Goal: Task Accomplishment & Management: Manage account settings

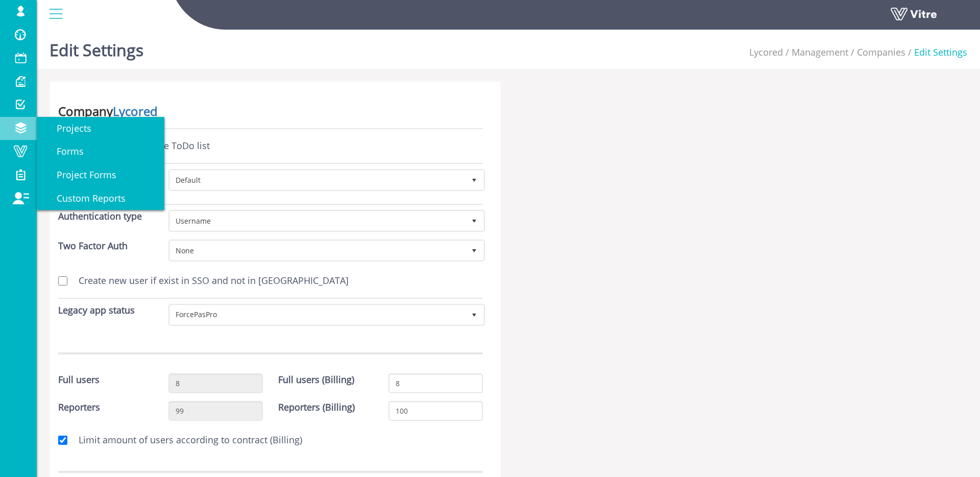
scroll to position [149, 0]
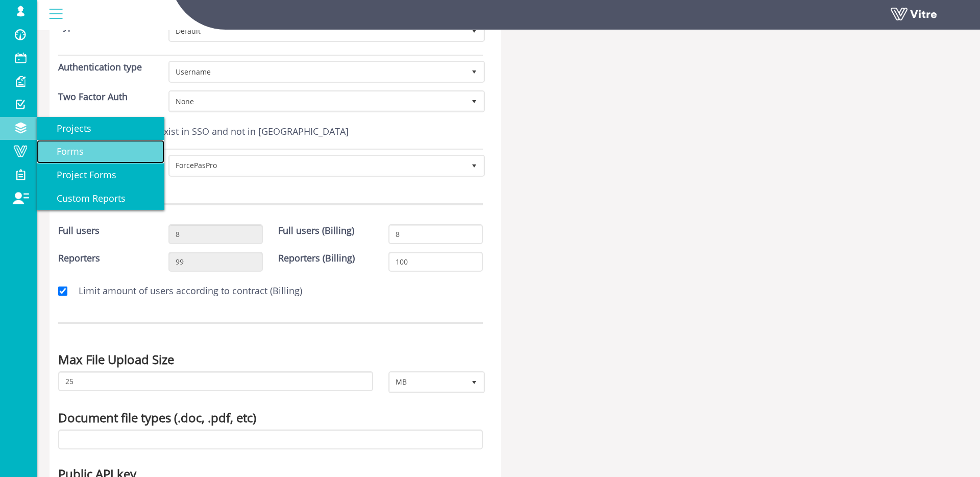
click at [72, 144] on link "Forms" at bounding box center [101, 151] width 128 height 23
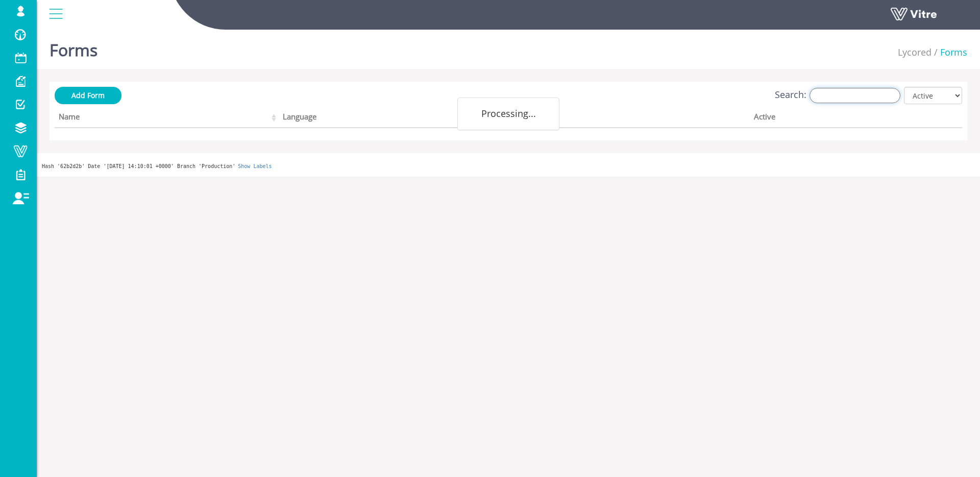
click at [831, 96] on input "Search:" at bounding box center [855, 95] width 91 height 15
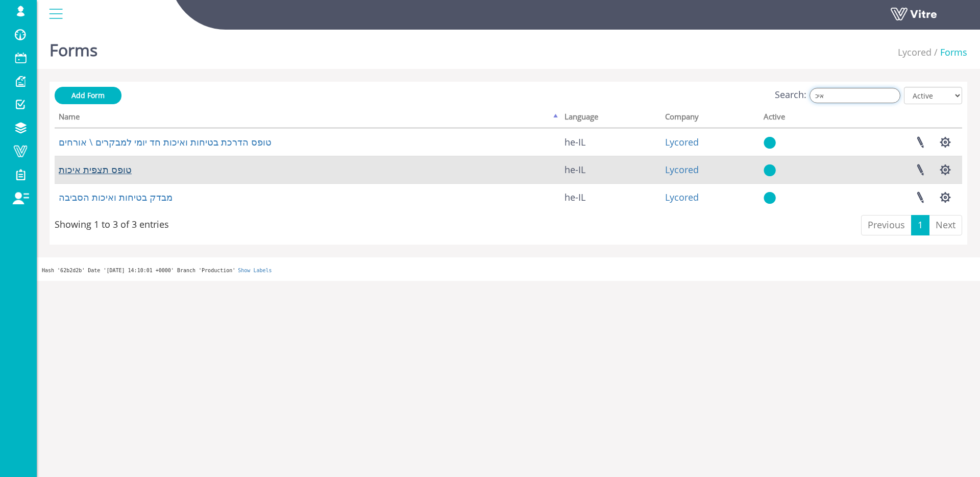
type input "איכ"
click at [131, 171] on link "טופס תצפית איכות" at bounding box center [95, 169] width 73 height 12
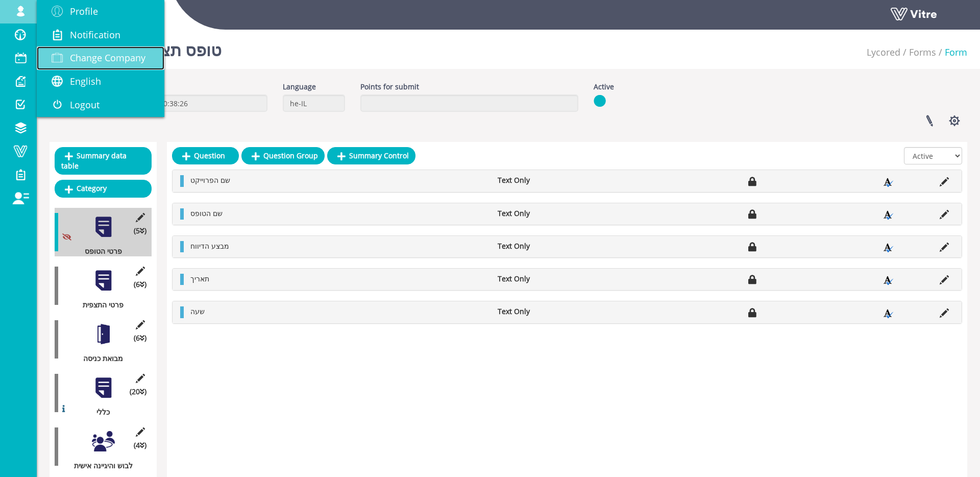
click at [87, 59] on span "Change Company" at bounding box center [108, 58] width 76 height 12
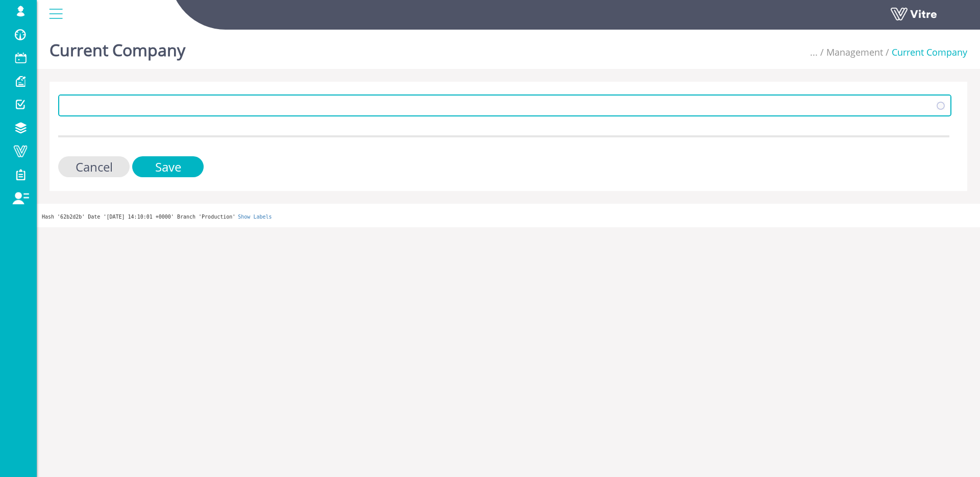
click at [108, 97] on span at bounding box center [504, 104] width 891 height 19
click at [108, 99] on span at bounding box center [496, 105] width 872 height 18
click at [108, 101] on span "Lycored" at bounding box center [496, 105] width 872 height 18
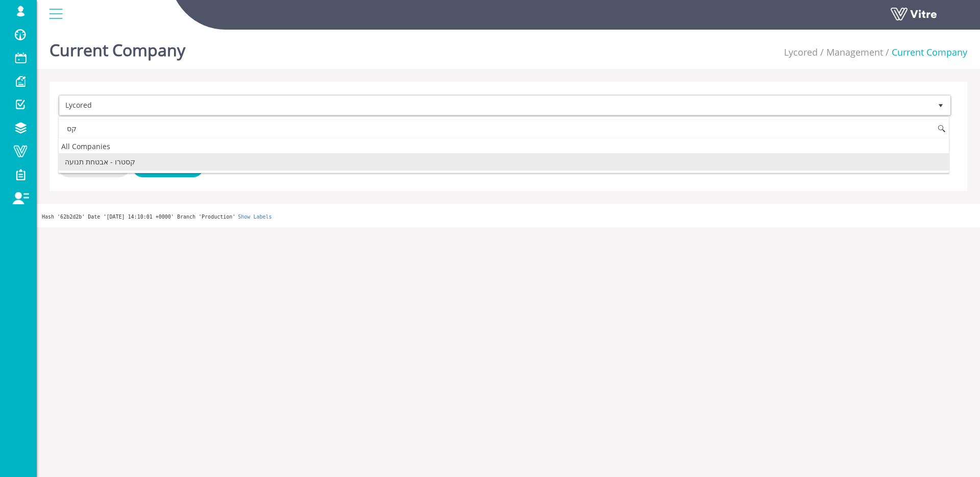
type input "ק"
drag, startPoint x: 110, startPoint y: 161, endPoint x: 123, endPoint y: 164, distance: 13.6
click at [110, 161] on li "Exyte" at bounding box center [504, 161] width 890 height 17
type input "exyt"
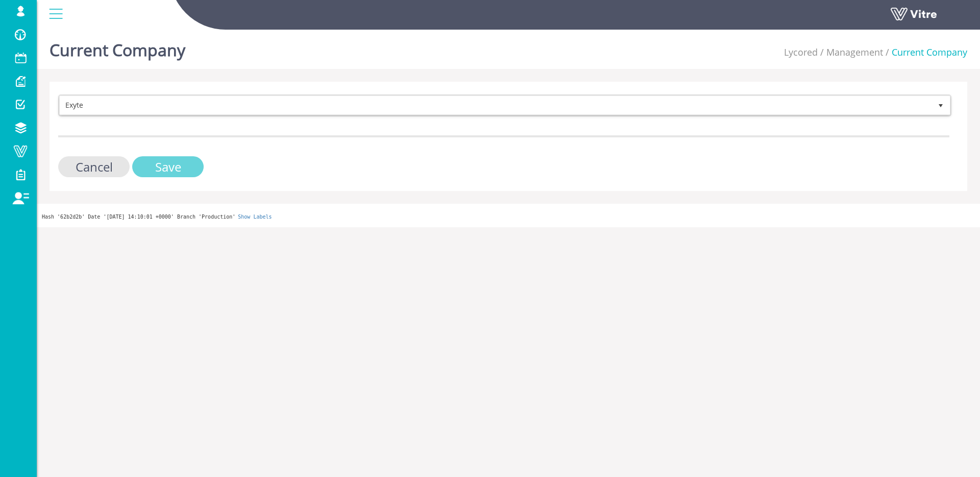
click at [136, 164] on input "Save" at bounding box center [167, 166] width 71 height 21
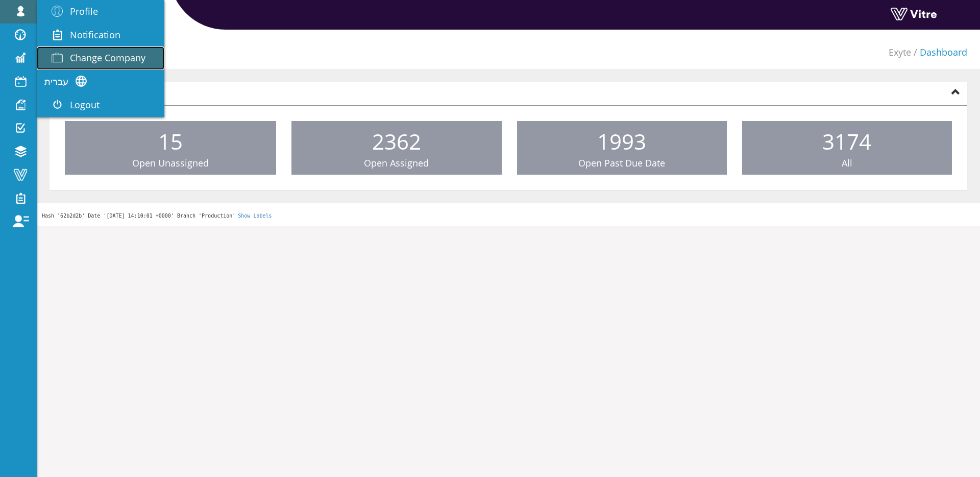
click at [102, 52] on span "Change Company" at bounding box center [108, 58] width 76 height 12
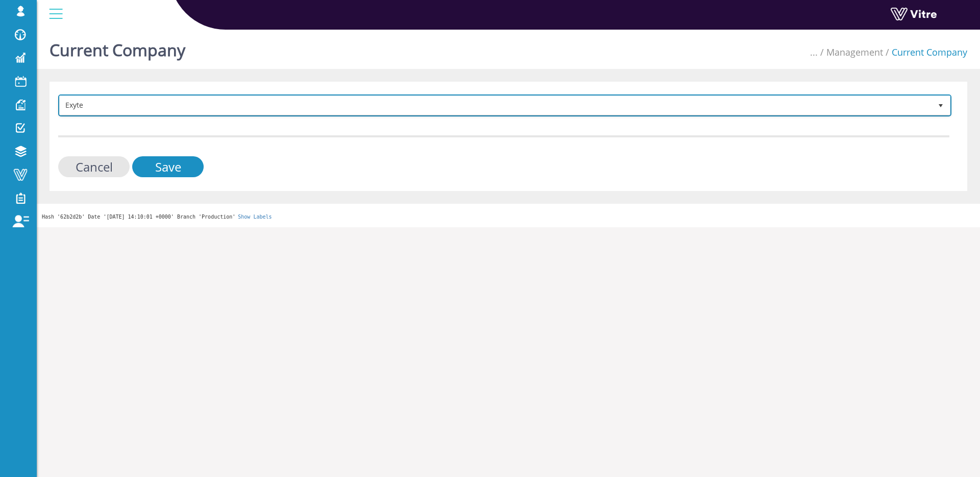
click at [211, 105] on span "Exyte" at bounding box center [496, 105] width 872 height 18
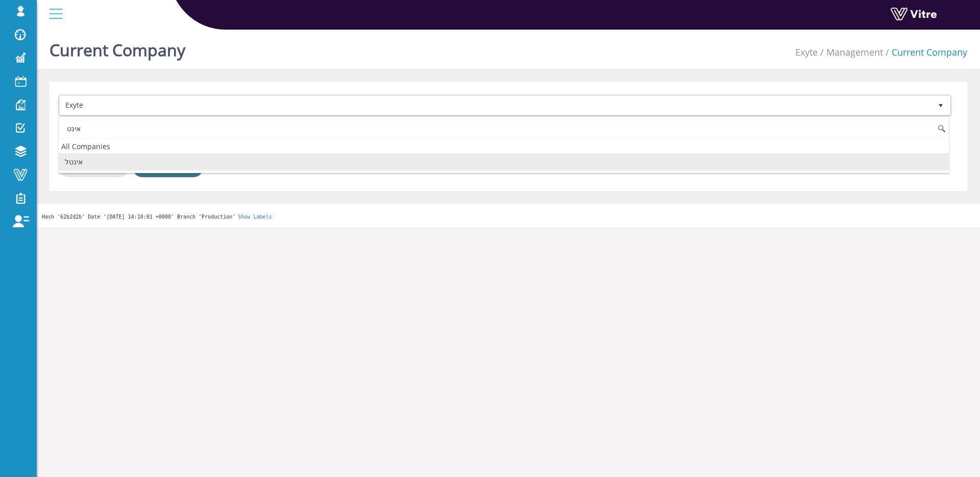
click at [174, 158] on li "אינטל" at bounding box center [504, 161] width 890 height 17
type input "אינט"
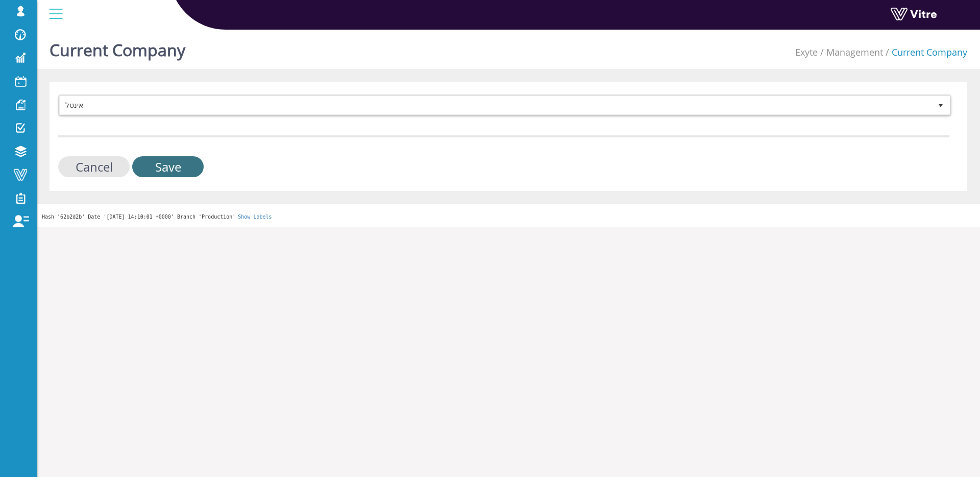
click at [174, 160] on input "Save" at bounding box center [167, 166] width 71 height 21
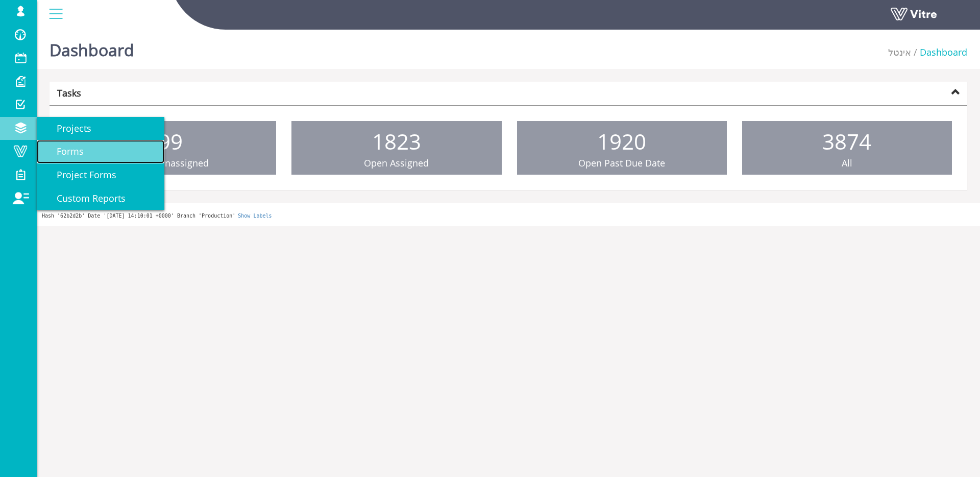
click at [74, 145] on span "Forms" at bounding box center [63, 151] width 39 height 12
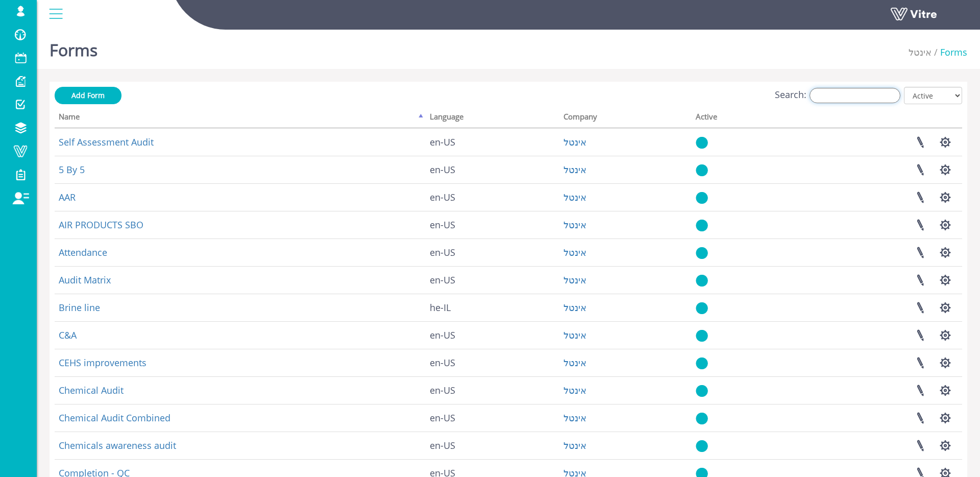
click at [858, 94] on input "Search:" at bounding box center [855, 95] width 91 height 15
type input "c"
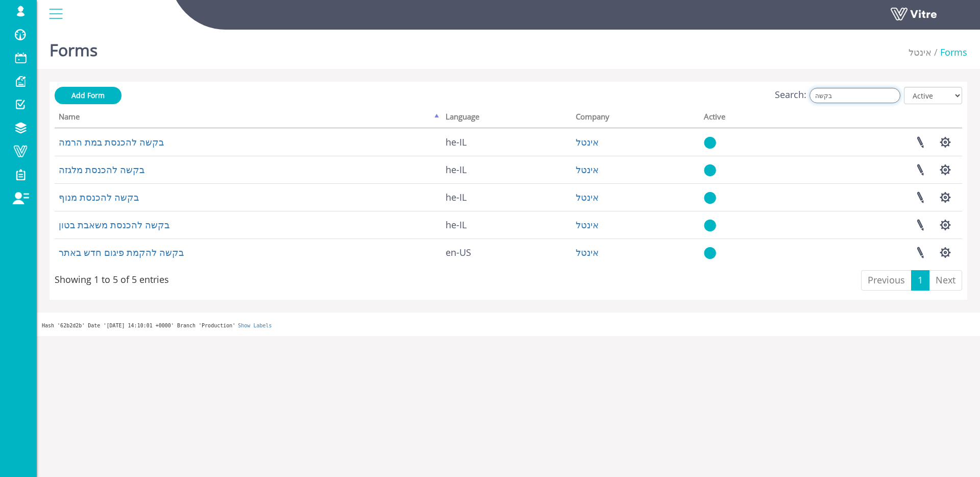
click at [875, 98] on input "בקשה" at bounding box center [855, 95] width 91 height 15
type input "r"
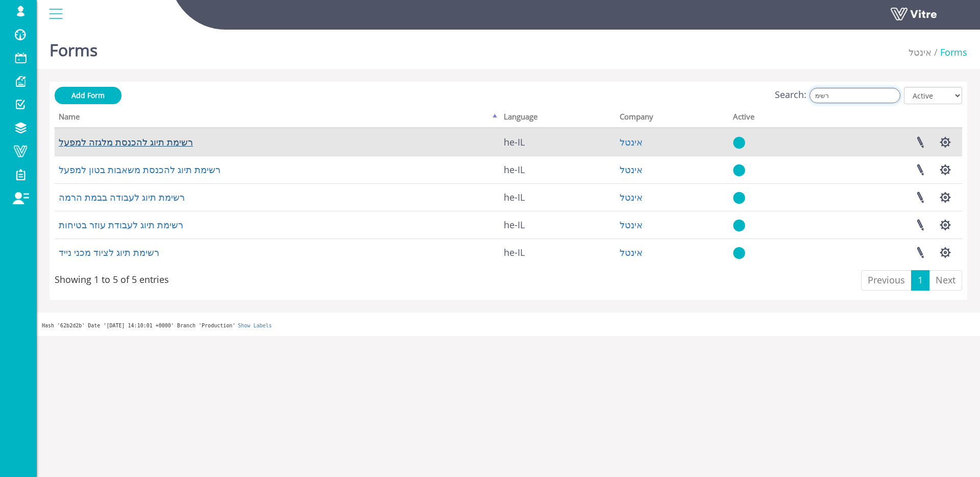
type input "רשימ"
click at [83, 139] on link "רשימת תיוג להכנסת מלגזה למפעל" at bounding box center [126, 142] width 134 height 12
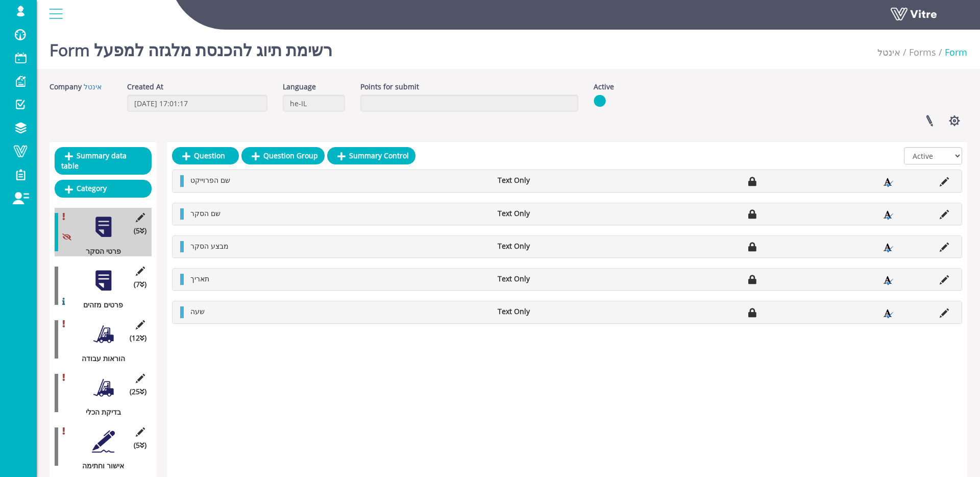
click at [109, 284] on div at bounding box center [103, 280] width 23 height 23
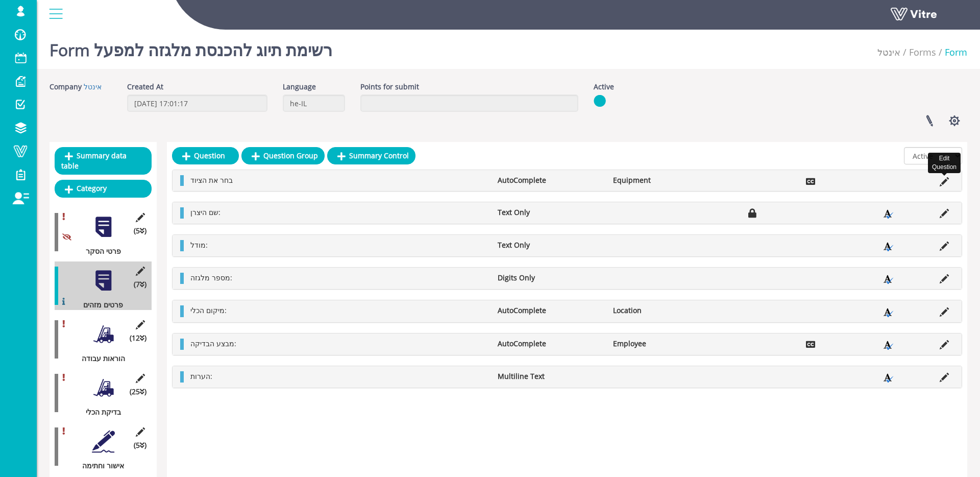
click at [945, 181] on icon at bounding box center [944, 181] width 9 height 9
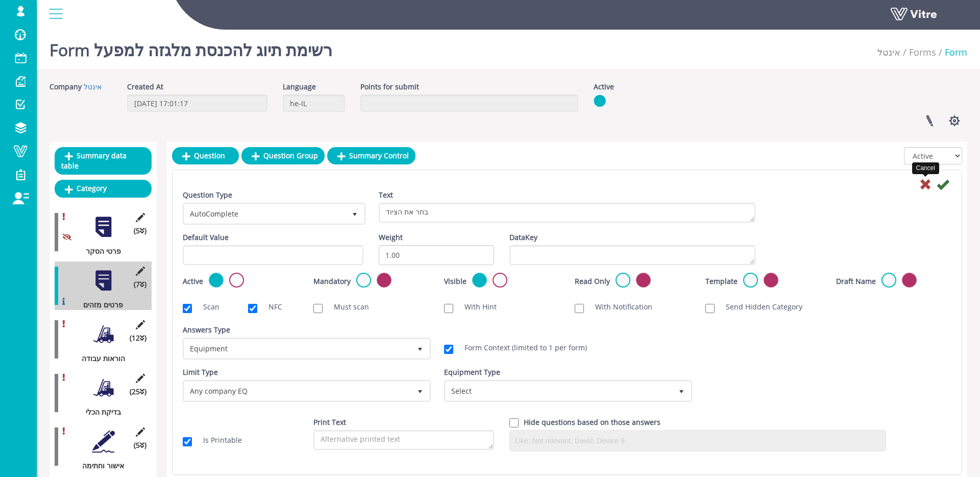
click at [927, 186] on icon at bounding box center [925, 184] width 12 height 12
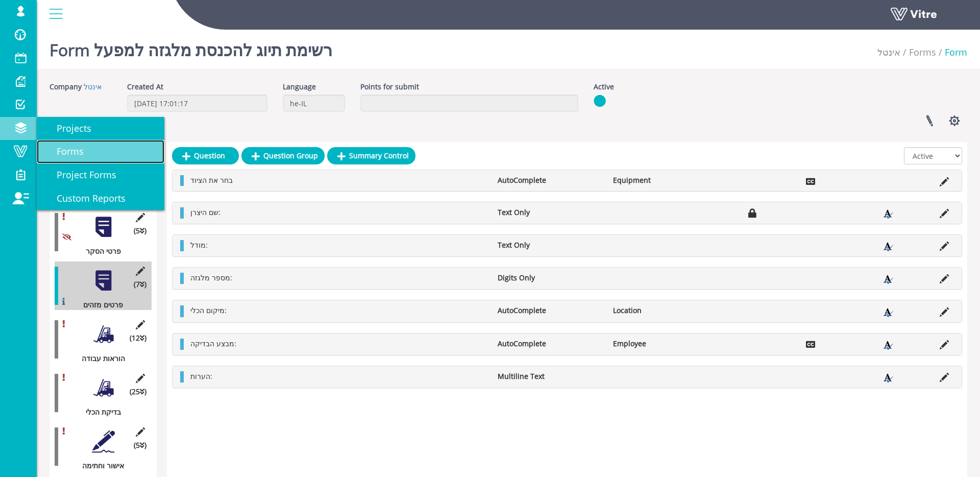
click at [59, 157] on span "Forms" at bounding box center [63, 151] width 39 height 12
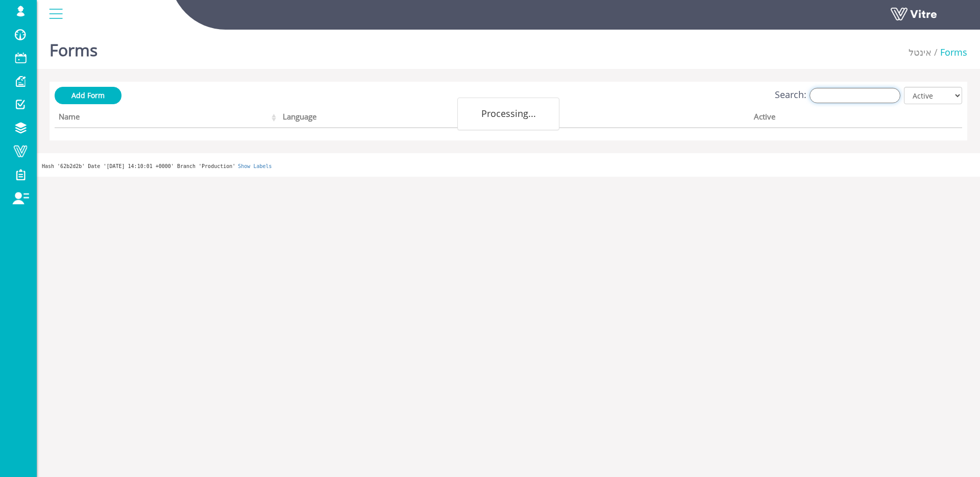
click at [837, 95] on input "Search:" at bounding box center [855, 95] width 91 height 15
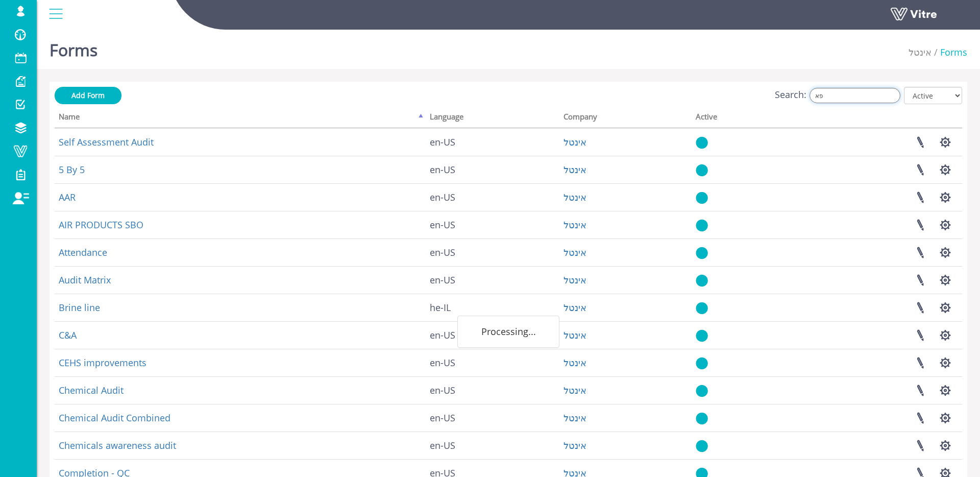
type input "פ"
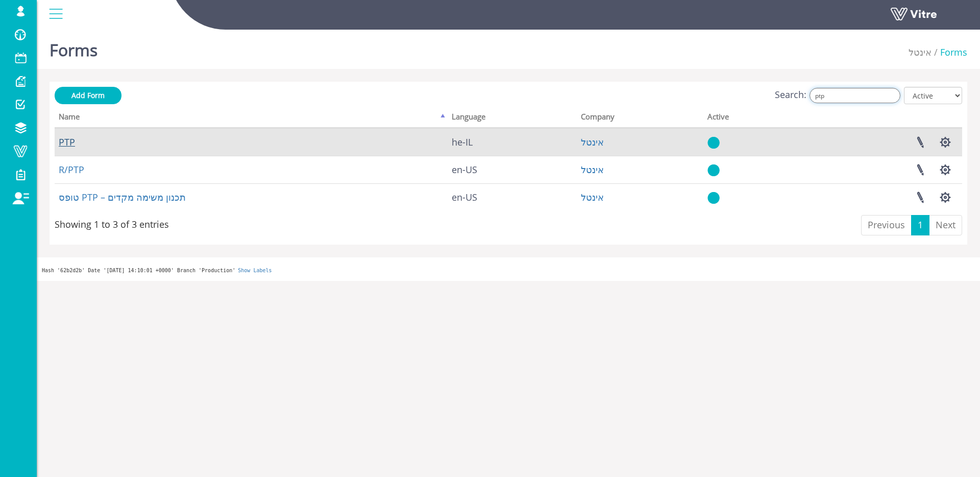
type input "ptp"
click at [69, 140] on link "PTP" at bounding box center [67, 142] width 16 height 12
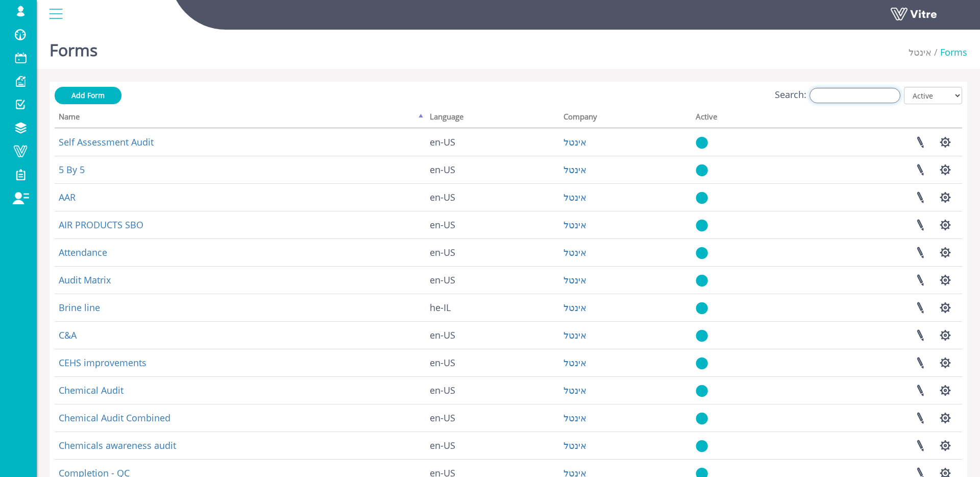
click at [870, 91] on input "Search:" at bounding box center [855, 95] width 91 height 15
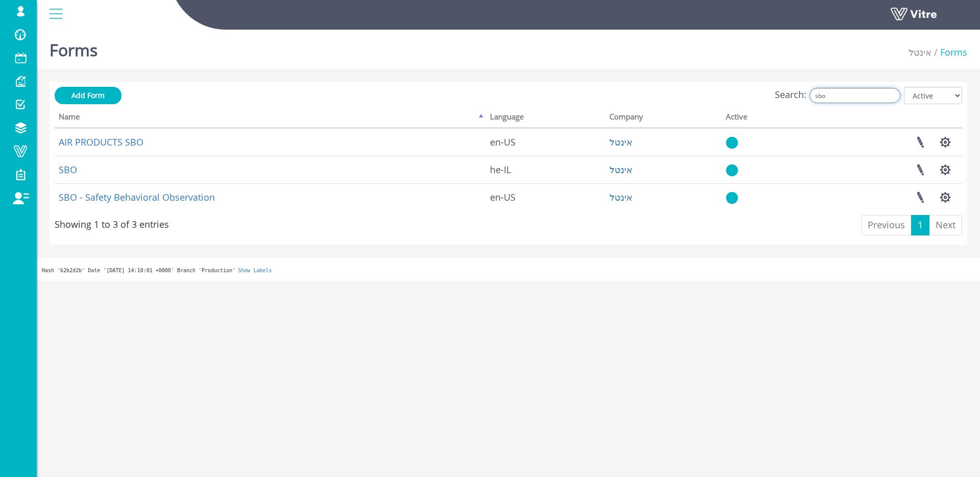
click at [851, 95] on input "sbo" at bounding box center [855, 95] width 91 height 15
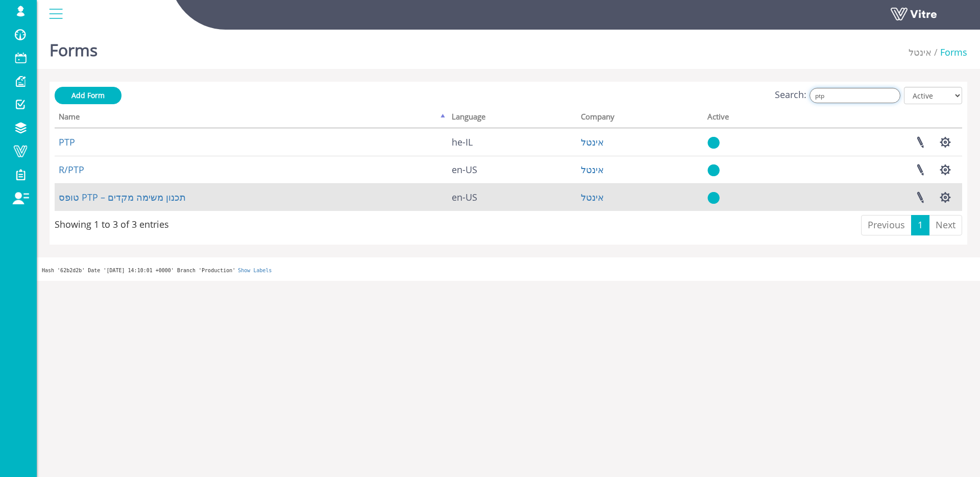
type input "ptp"
click at [76, 187] on td "טופס PTP – תכנון משימה מקדים" at bounding box center [251, 197] width 393 height 28
click at [77, 193] on link "טופס PTP – תכנון משימה מקדים" at bounding box center [122, 197] width 127 height 12
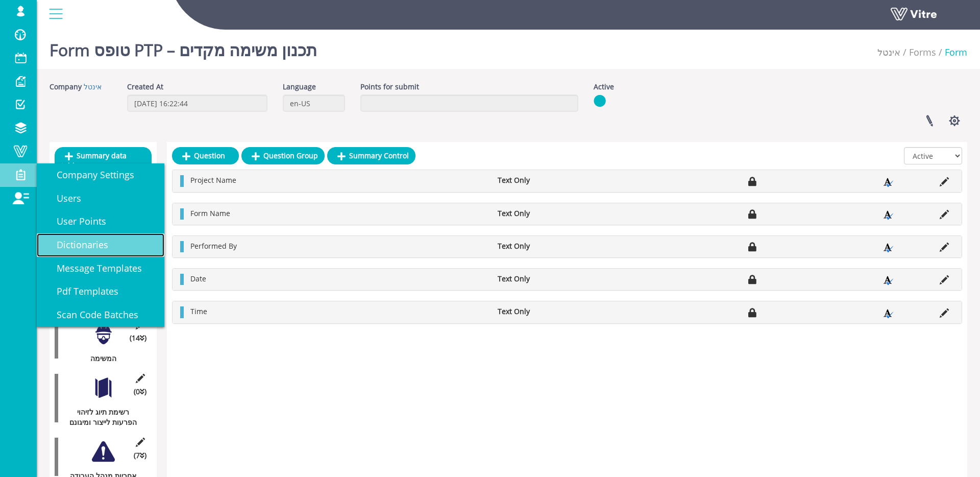
click at [59, 239] on span "Dictionaries" at bounding box center [76, 244] width 64 height 12
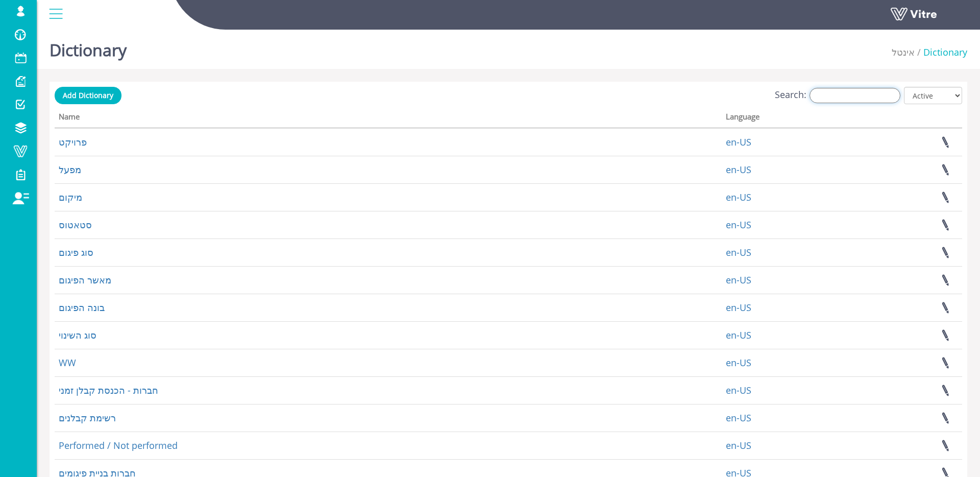
click at [860, 90] on input "Search:" at bounding box center [855, 95] width 91 height 15
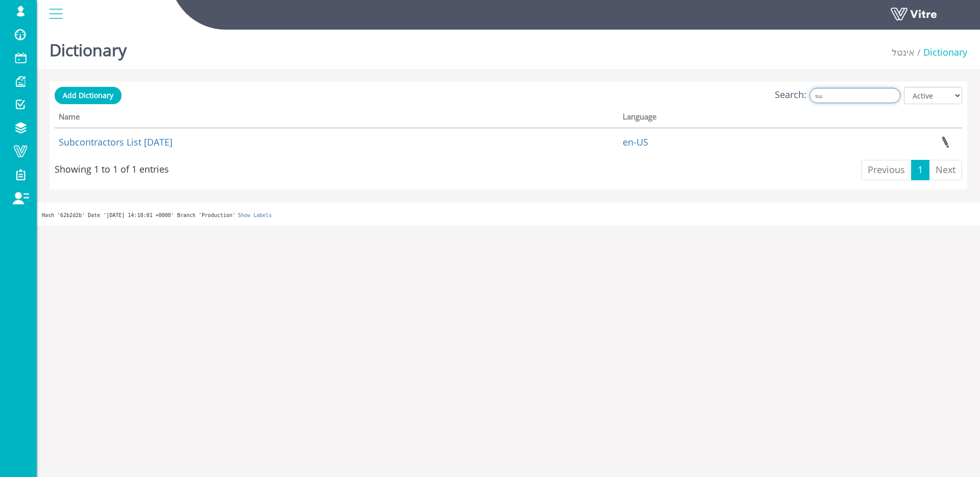
type input "s"
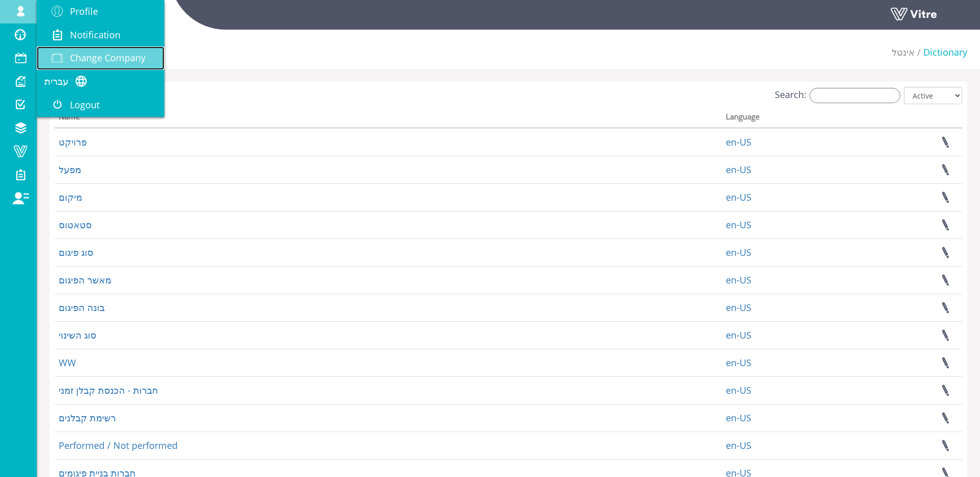
click at [137, 58] on span "Change Company" at bounding box center [108, 58] width 76 height 12
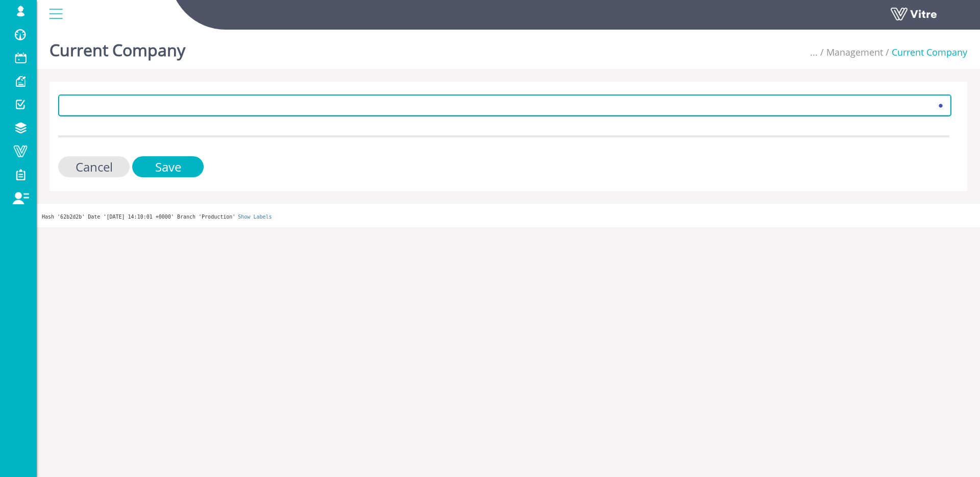
click at [142, 113] on span at bounding box center [496, 105] width 872 height 18
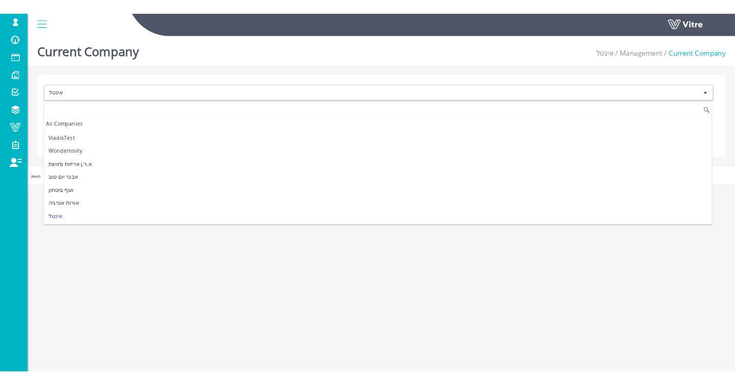
scroll to position [1541, 0]
